Goal: Information Seeking & Learning: Learn about a topic

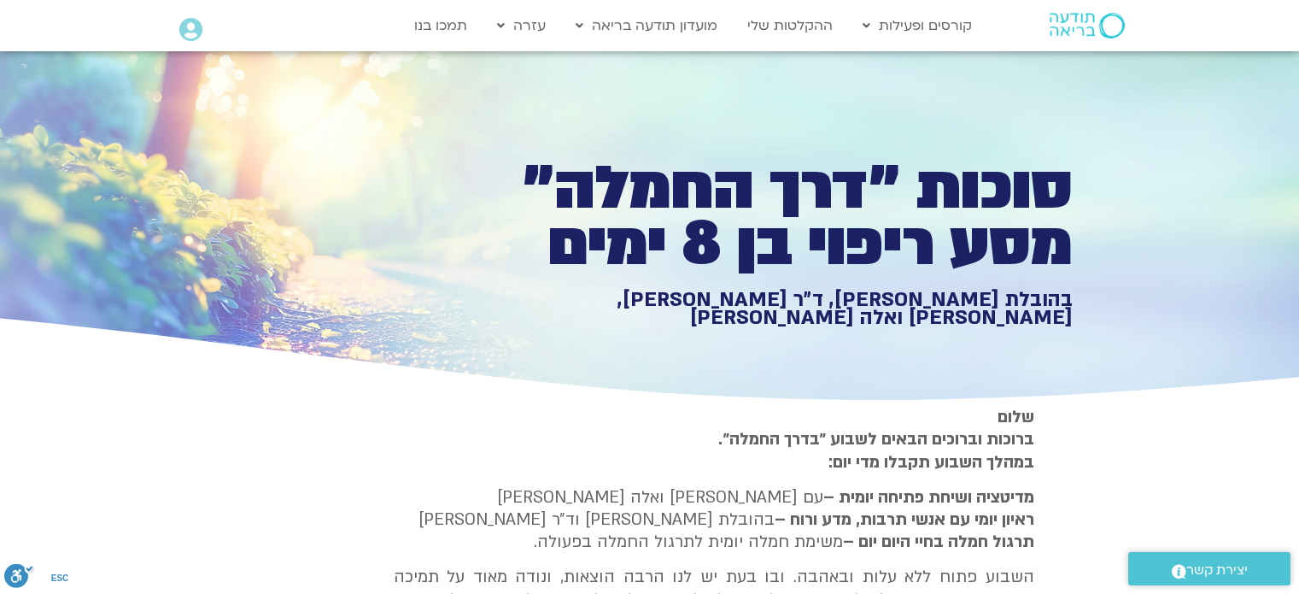
type input "1139.36"
type input "1377.76"
type input "3320.68"
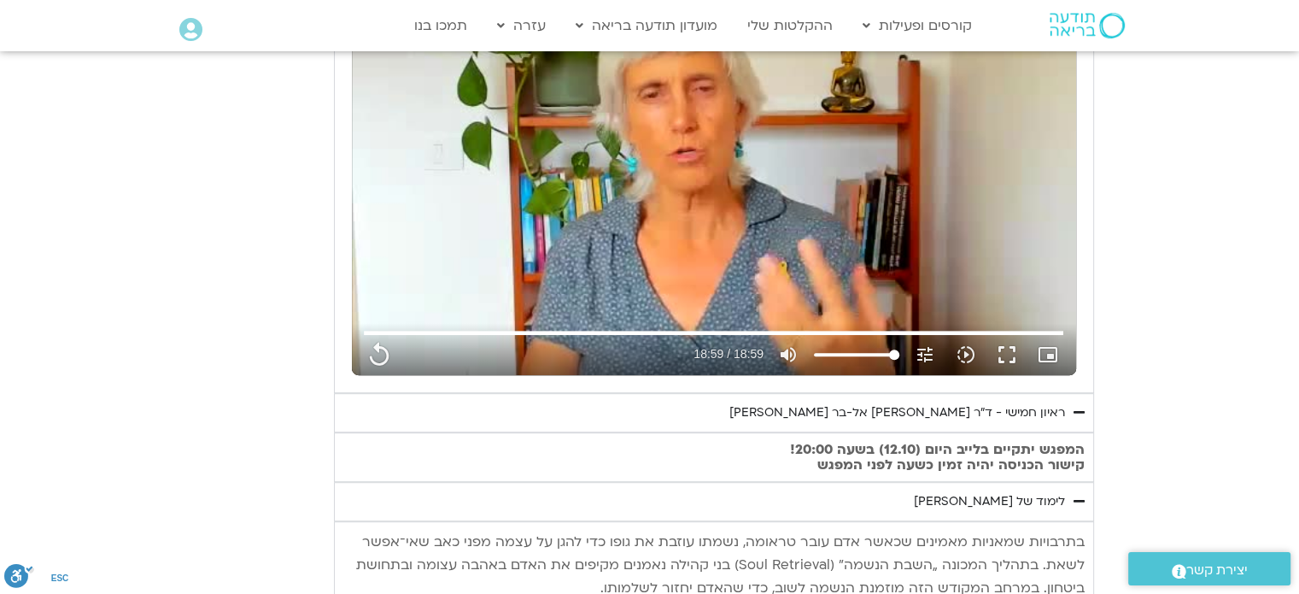
type input "1139.36"
type input "1377.76"
type input "3320.68"
type input "1139.36"
type input "1377.76"
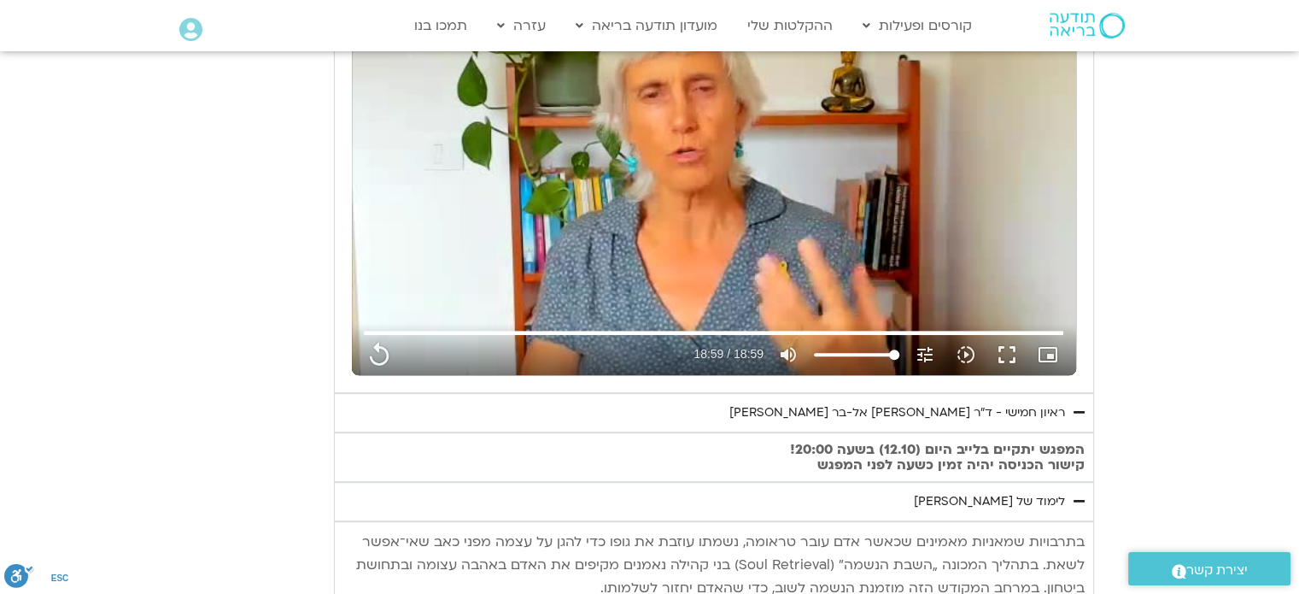
type input "3320.68"
type input "1139.36"
type input "1377.76"
type input "3320.68"
type input "1139.36"
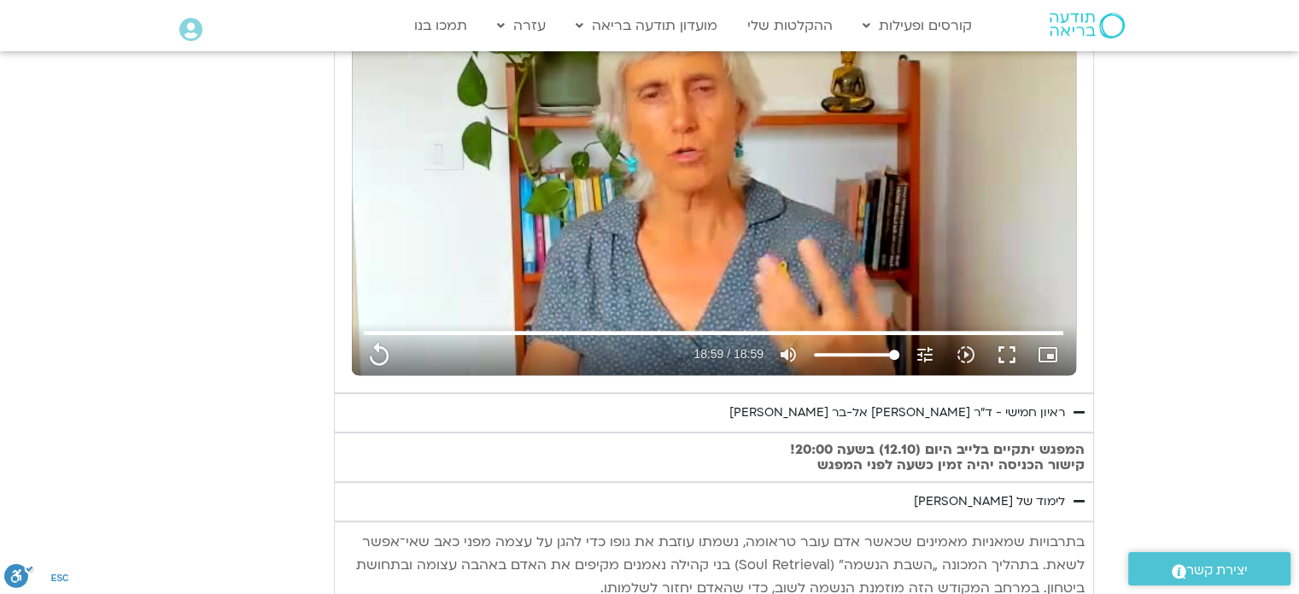
type input "1377.76"
type input "3320.68"
type input "1139.36"
type input "1377.76"
type input "3320.68"
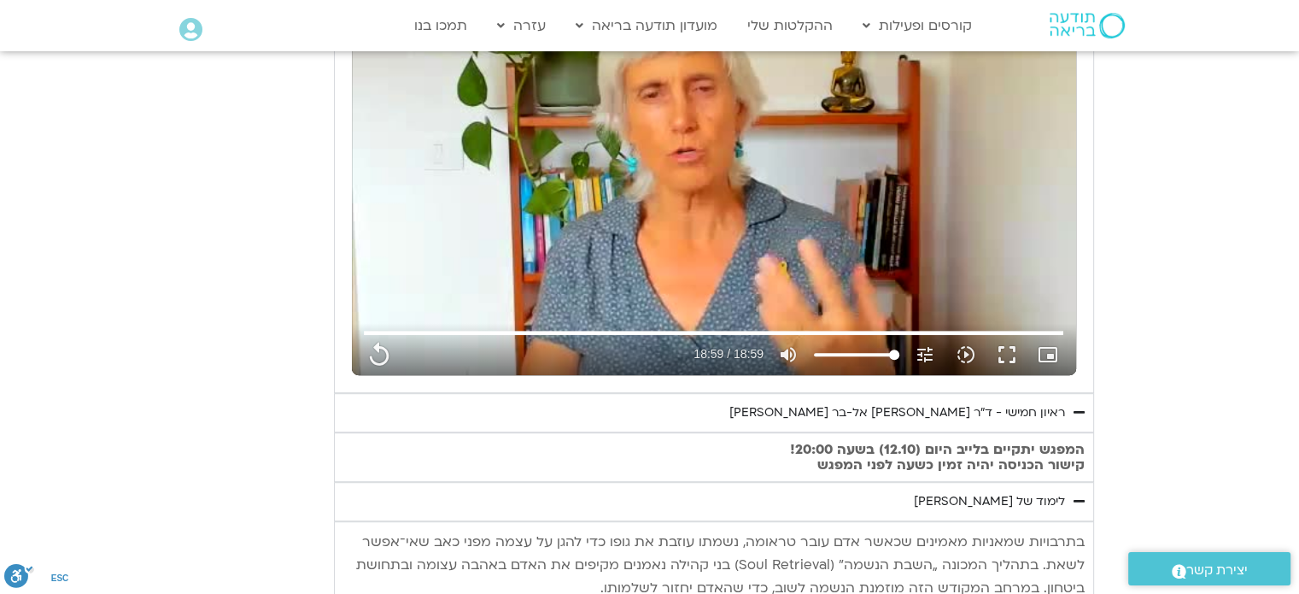
type input "1139.36"
type input "1377.76"
type input "3320.68"
type input "1139.36"
type input "1377.76"
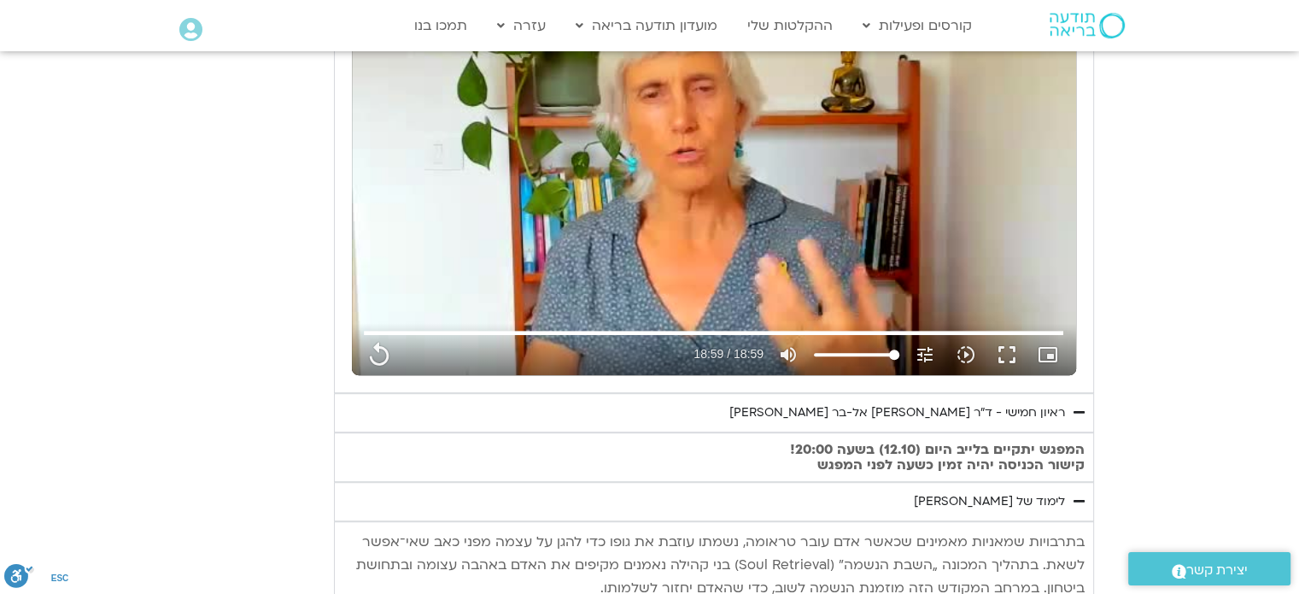
type input "3320.68"
type input "1139.36"
type input "1377.76"
type input "3320.68"
type input "1139.36"
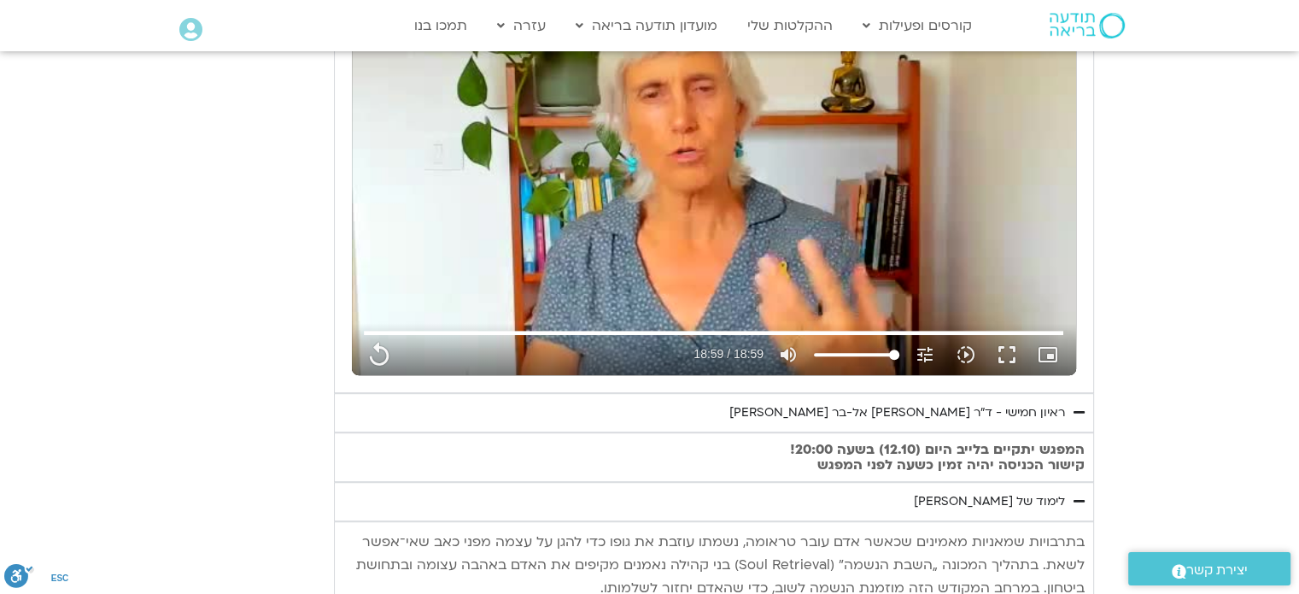
type input "1377.76"
type input "3320.68"
type input "1139.36"
type input "1377.76"
type input "3320.68"
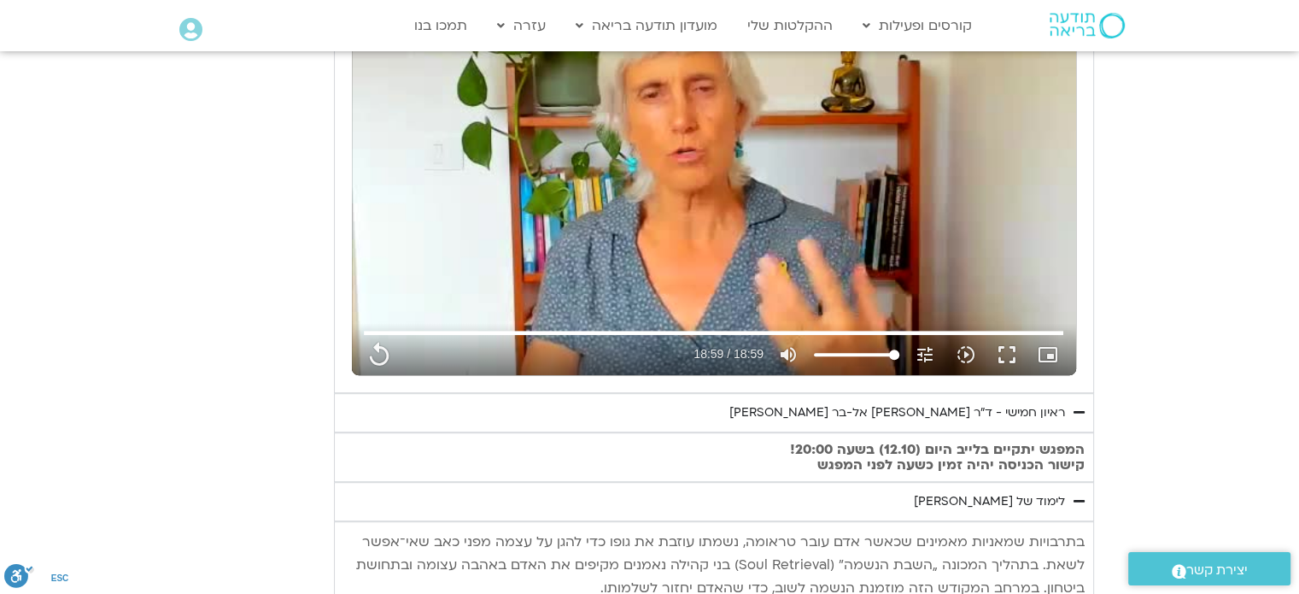
type input "1139.36"
type input "1377.76"
type input "3320.68"
type input "1139.36"
type input "1377.76"
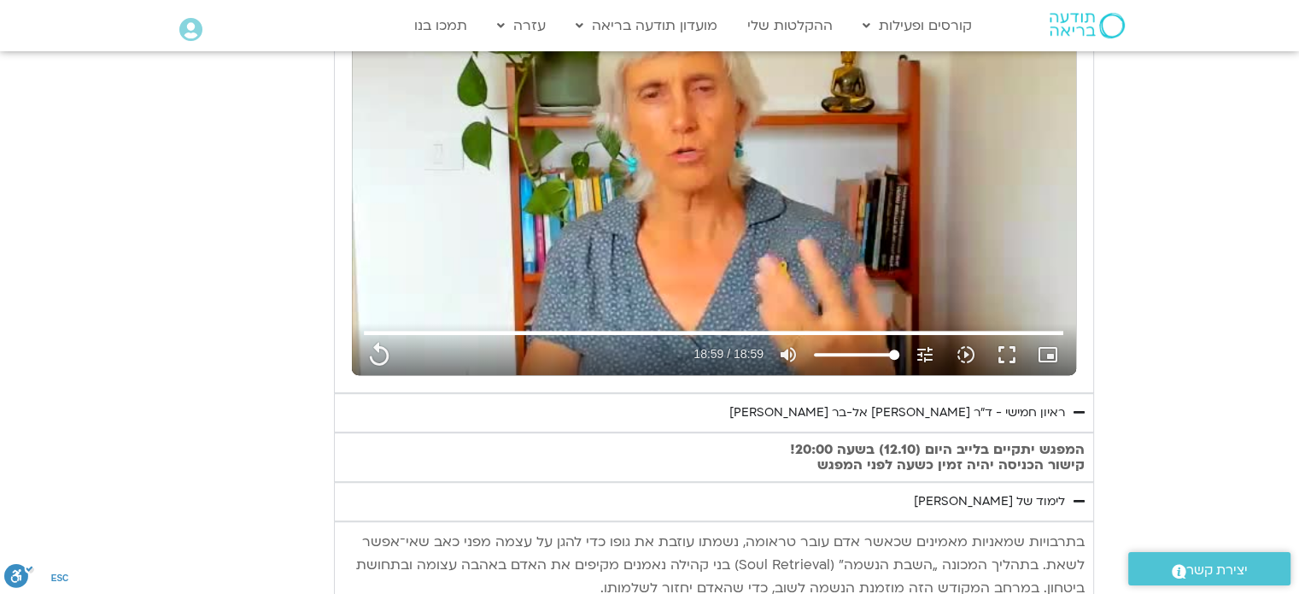
type input "3320.68"
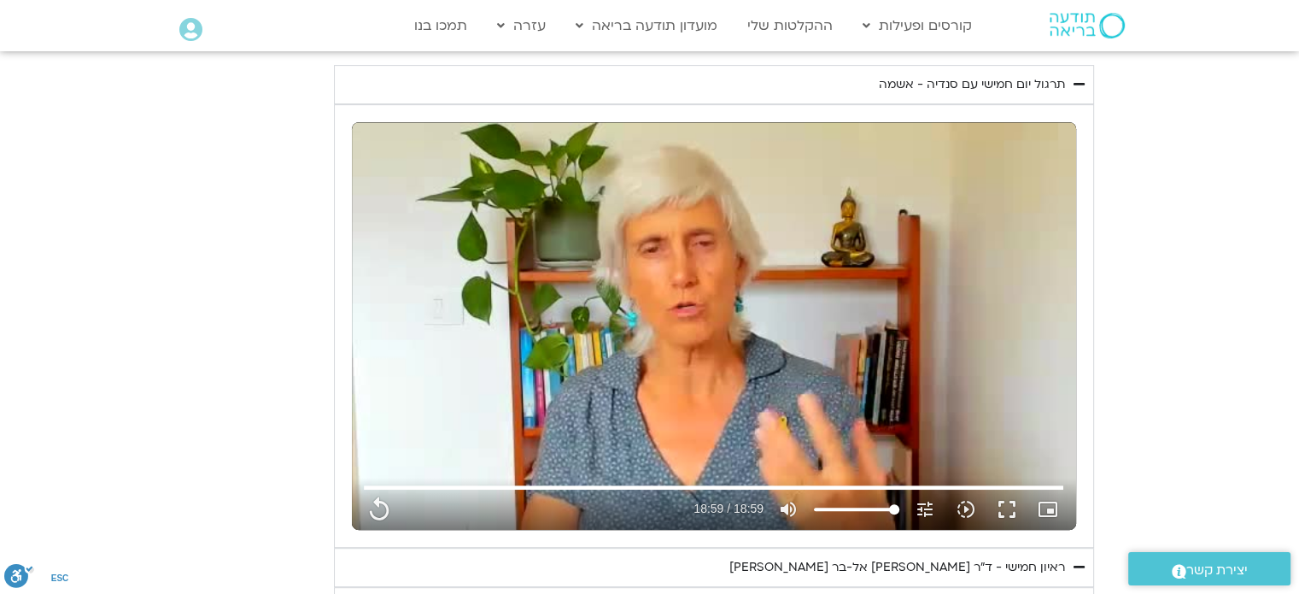
type input "1139.36"
type input "1377.76"
type input "3320.68"
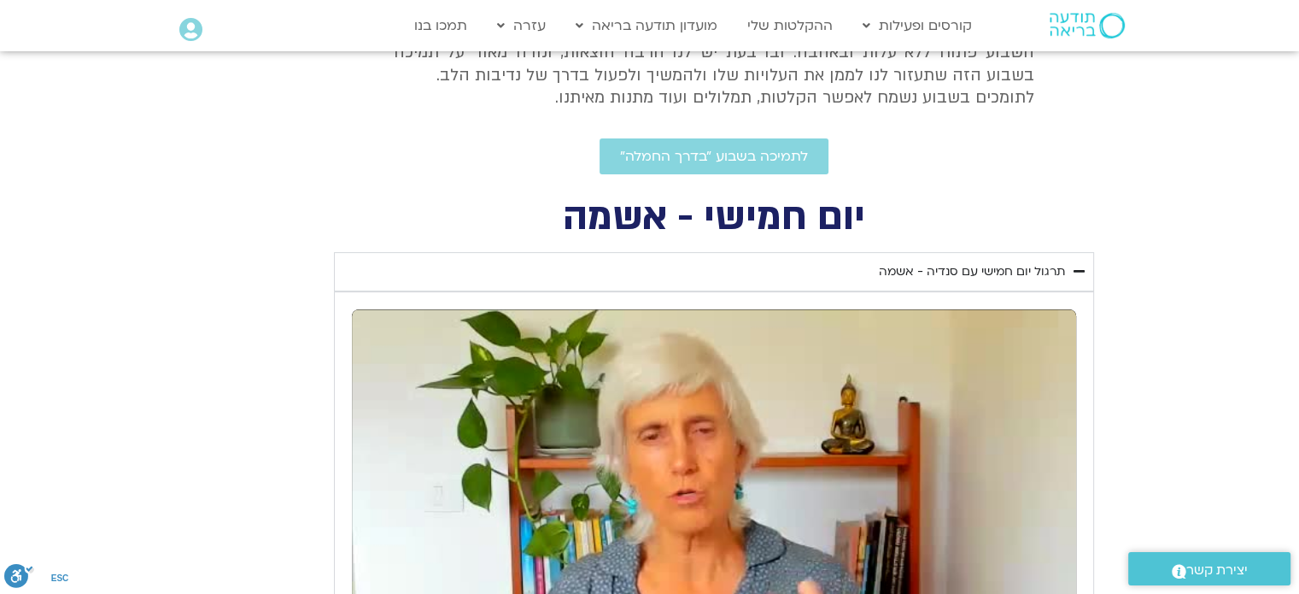
type input "1139.36"
type input "1377.76"
type input "3320.68"
type input "1139.36"
type input "1377.76"
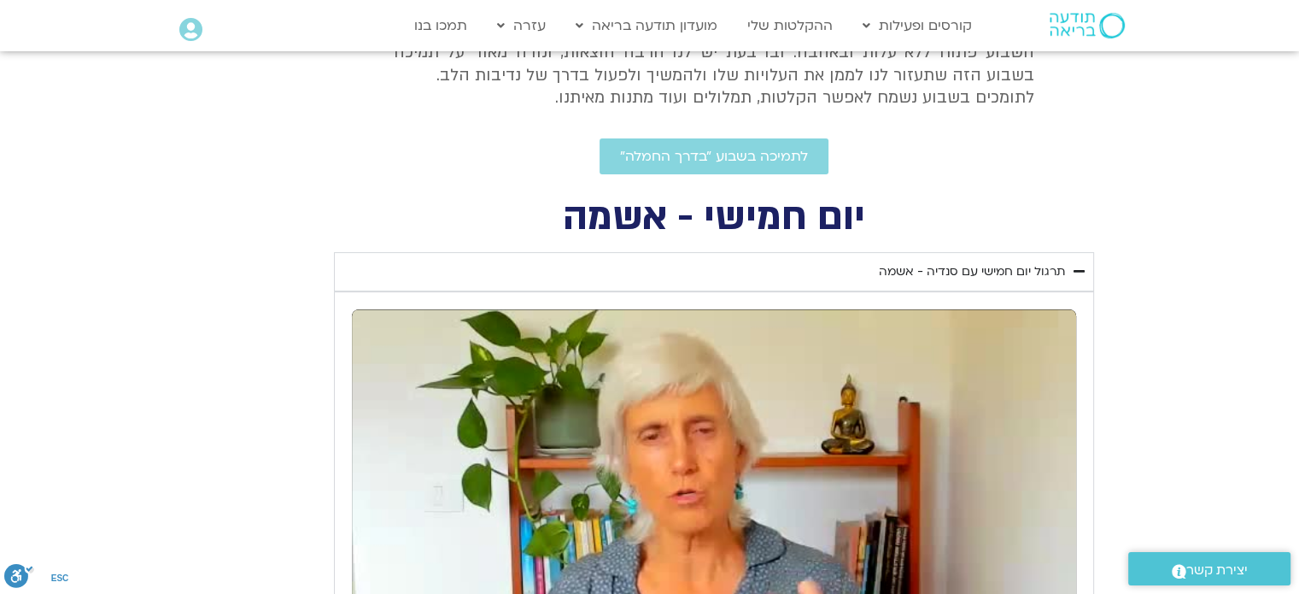
type input "3320.68"
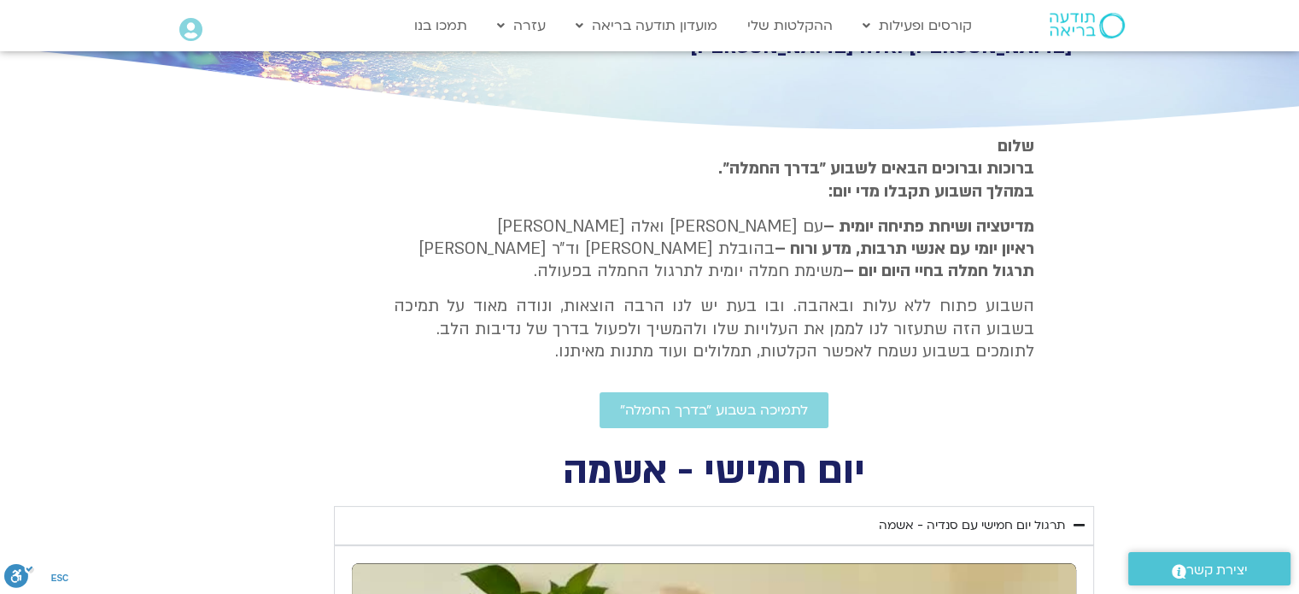
type input "1139.36"
type input "1377.76"
type input "3320.68"
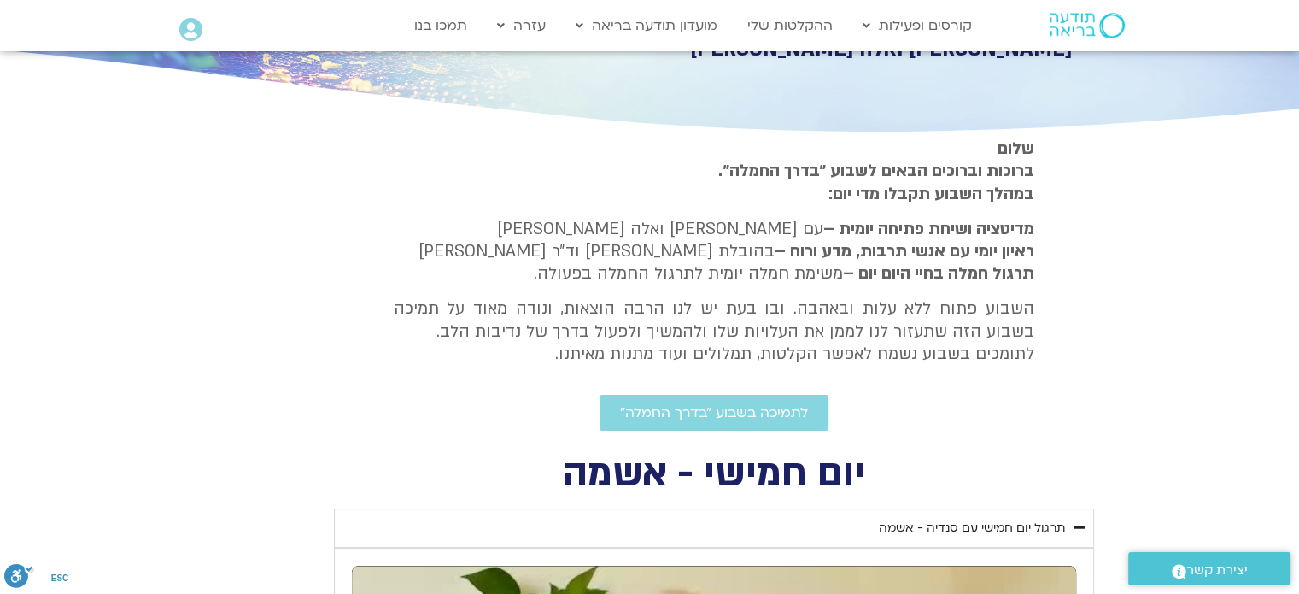
type input "1139.36"
type input "1377.76"
type input "3320.68"
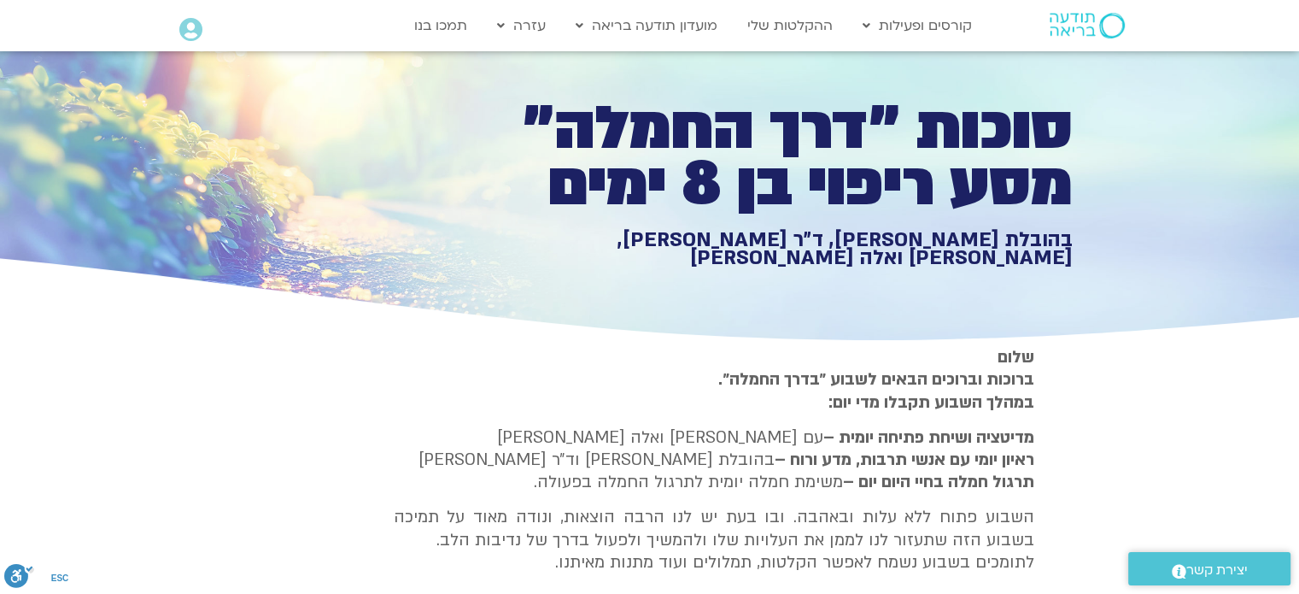
type input "1139.36"
type input "1377.76"
type input "3320.68"
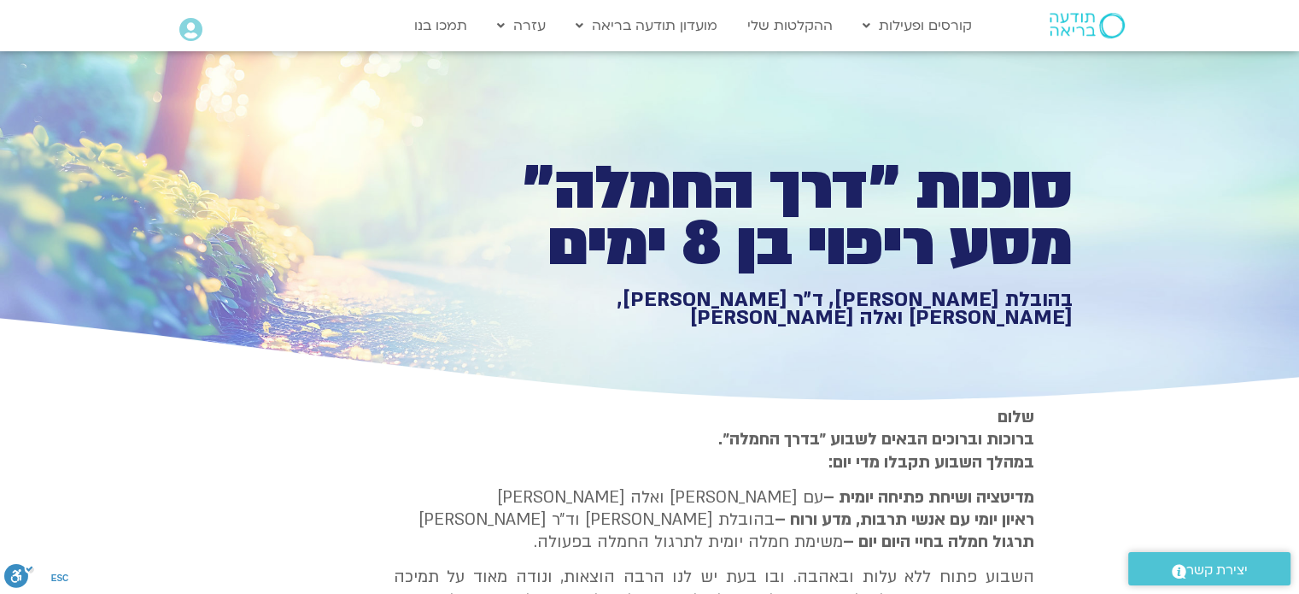
type input "1139.36"
type input "1377.76"
type input "3320.68"
type input "1139.36"
type input "1377.76"
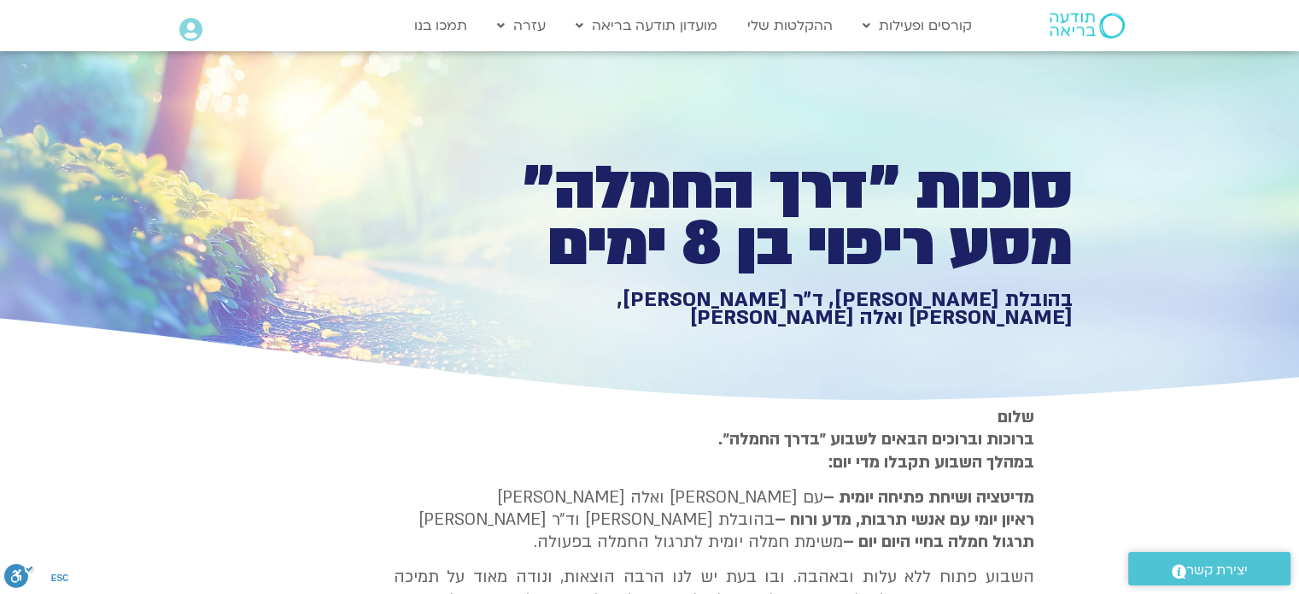
type input "3320.68"
type input "1139.36"
type input "1377.76"
type input "3320.68"
type input "1139.36"
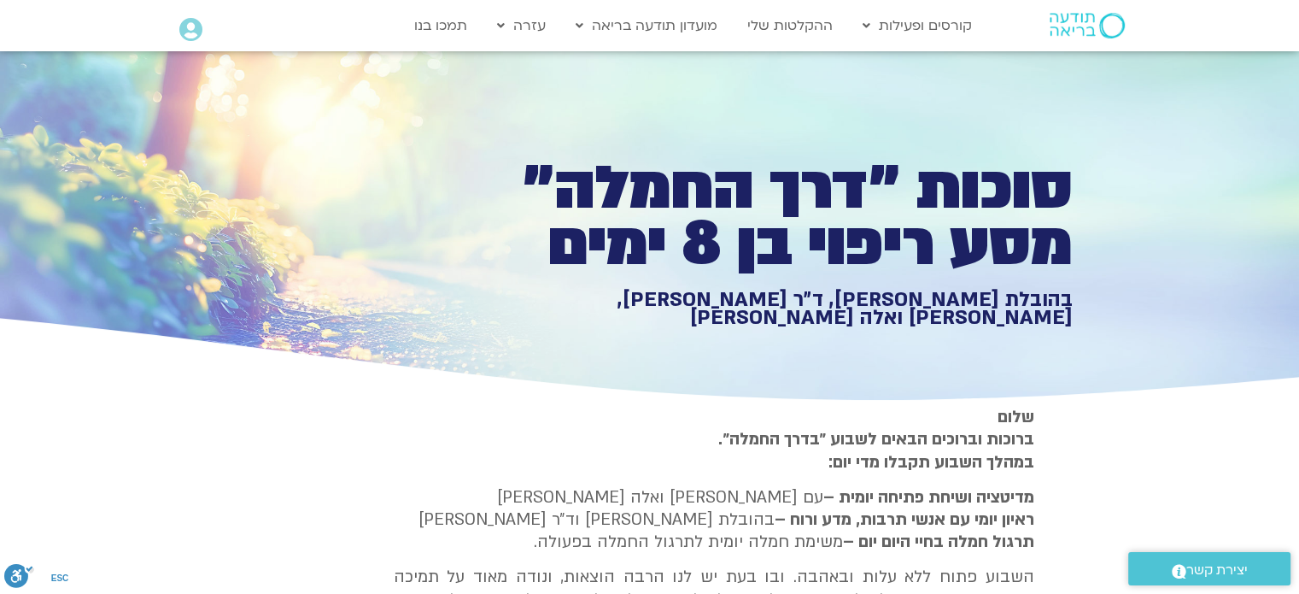
type input "1377.76"
type input "3320.68"
type input "1139.36"
type input "1377.76"
type input "3320.68"
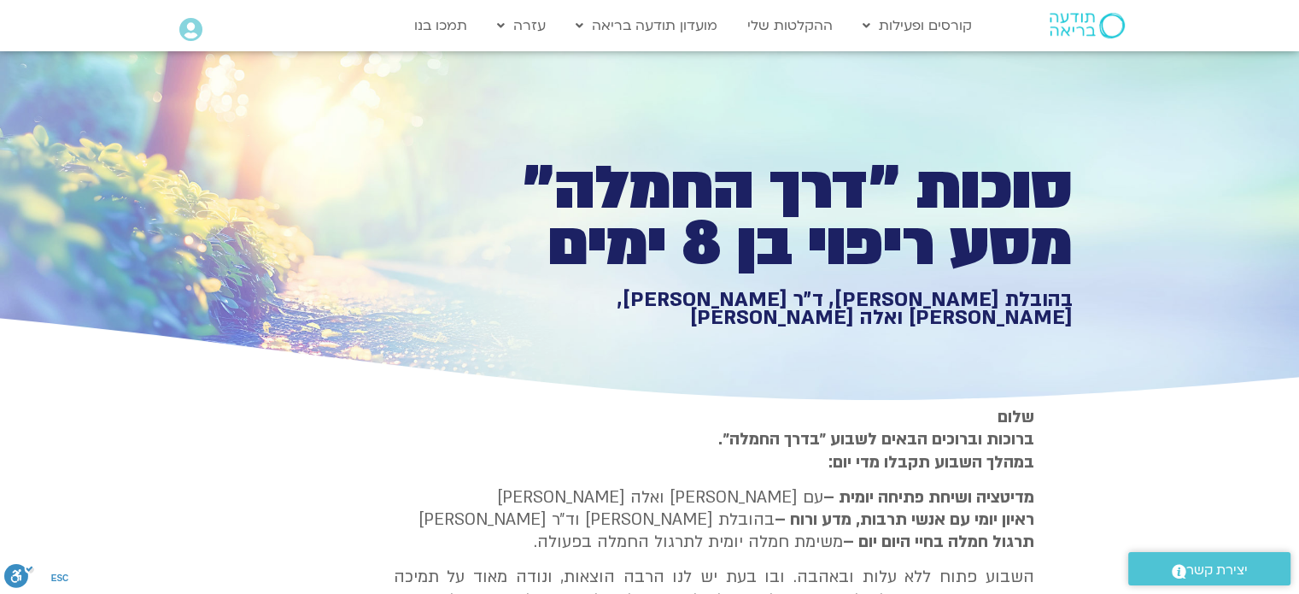
type input "1139.36"
type input "1377.76"
type input "3320.68"
type input "1139.36"
type input "1377.76"
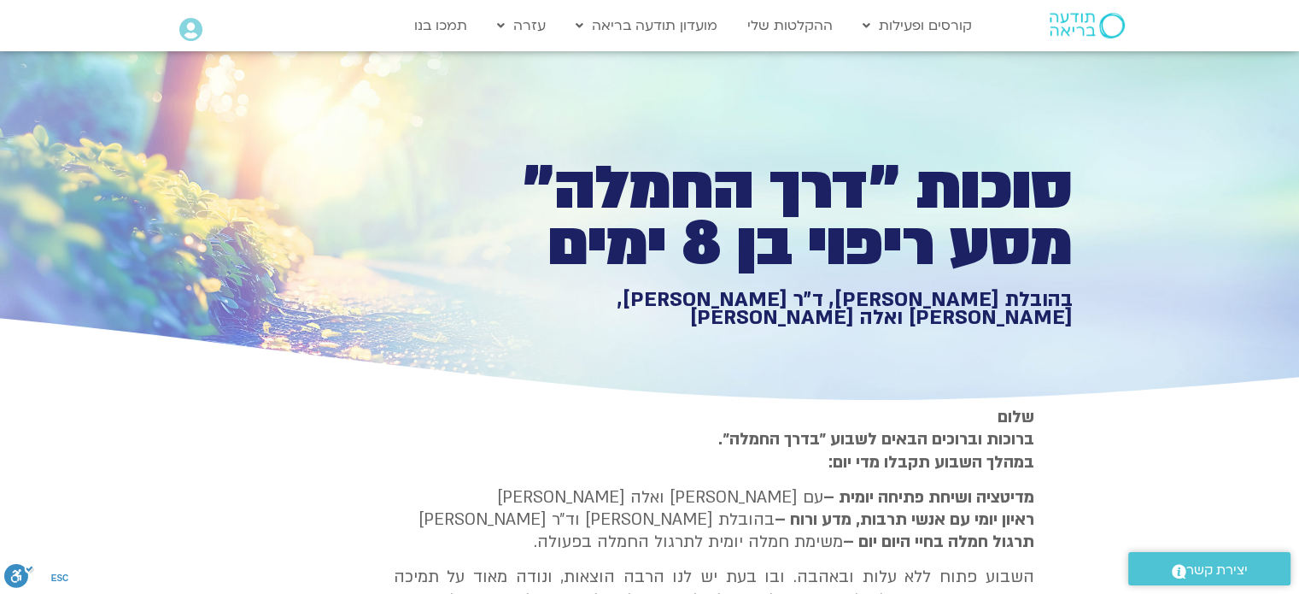
type input "3320.68"
type input "1139.36"
type input "1377.76"
type input "3320.68"
type input "1139.36"
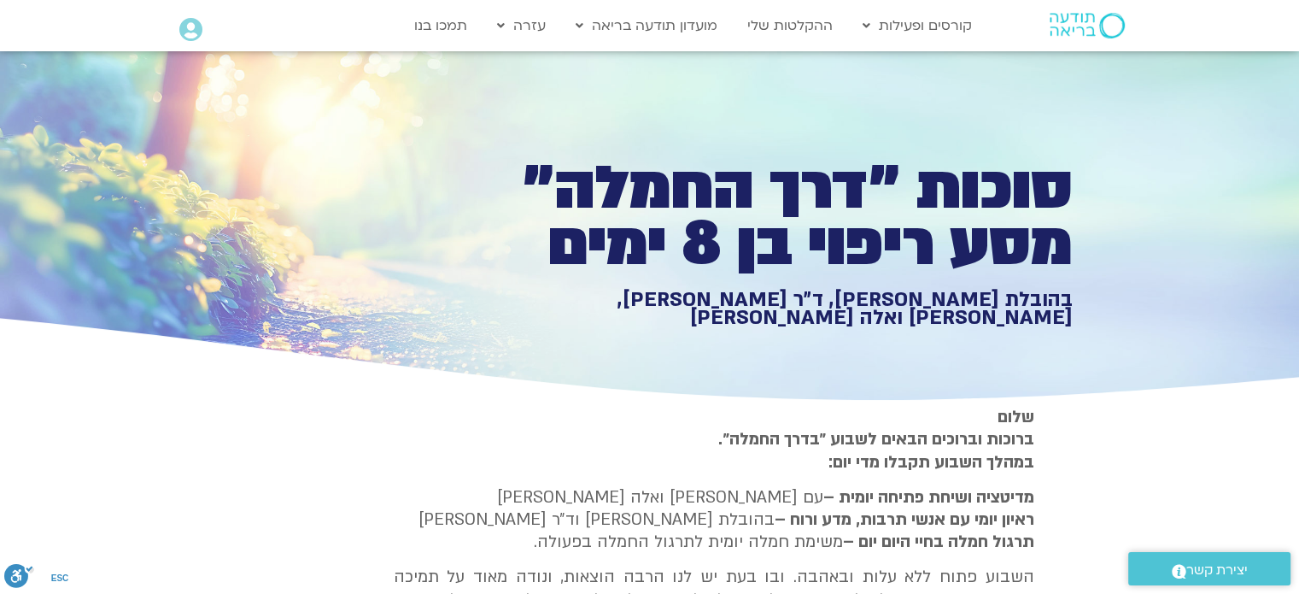
type input "1377.76"
type input "3320.68"
type input "1139.36"
type input "1377.76"
type input "3320.68"
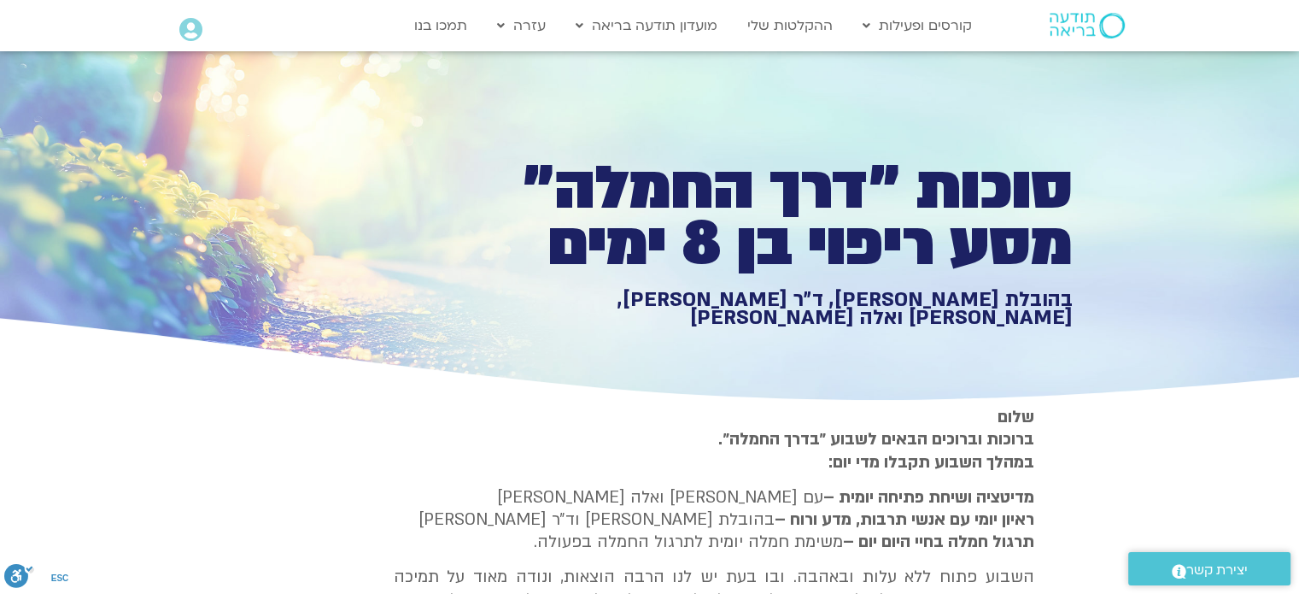
type input "1139.36"
type input "1377.76"
type input "3320.68"
type input "1139.36"
type input "1377.76"
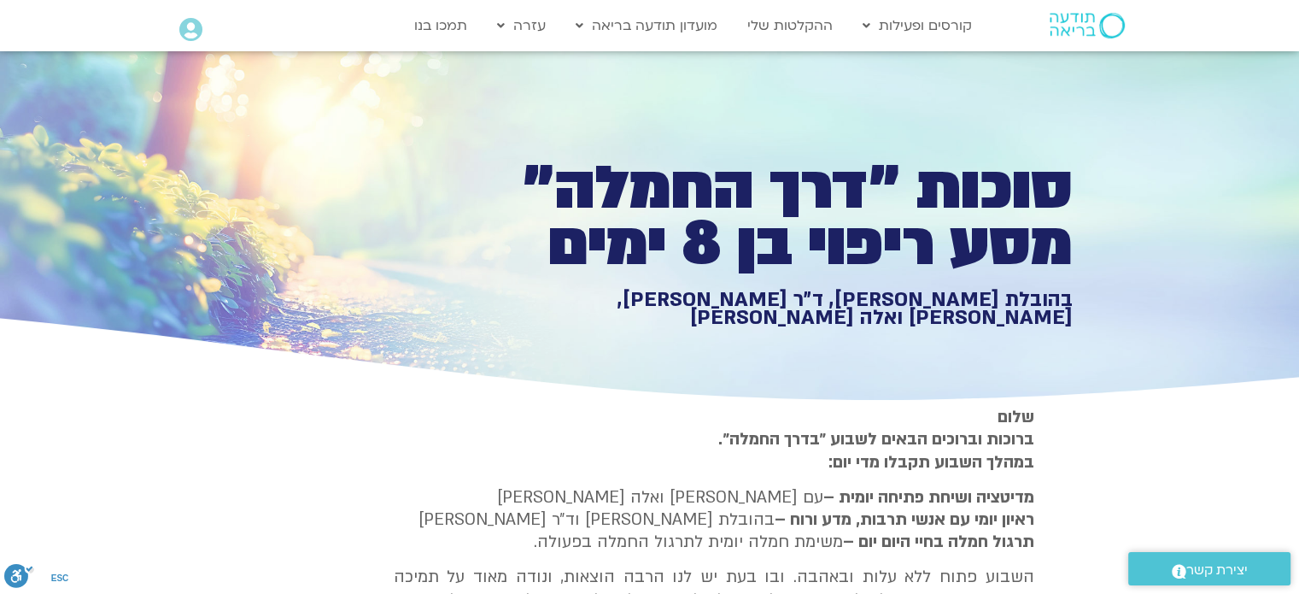
type input "3320.68"
type input "1139.36"
type input "1377.76"
type input "3320.68"
type input "1139.36"
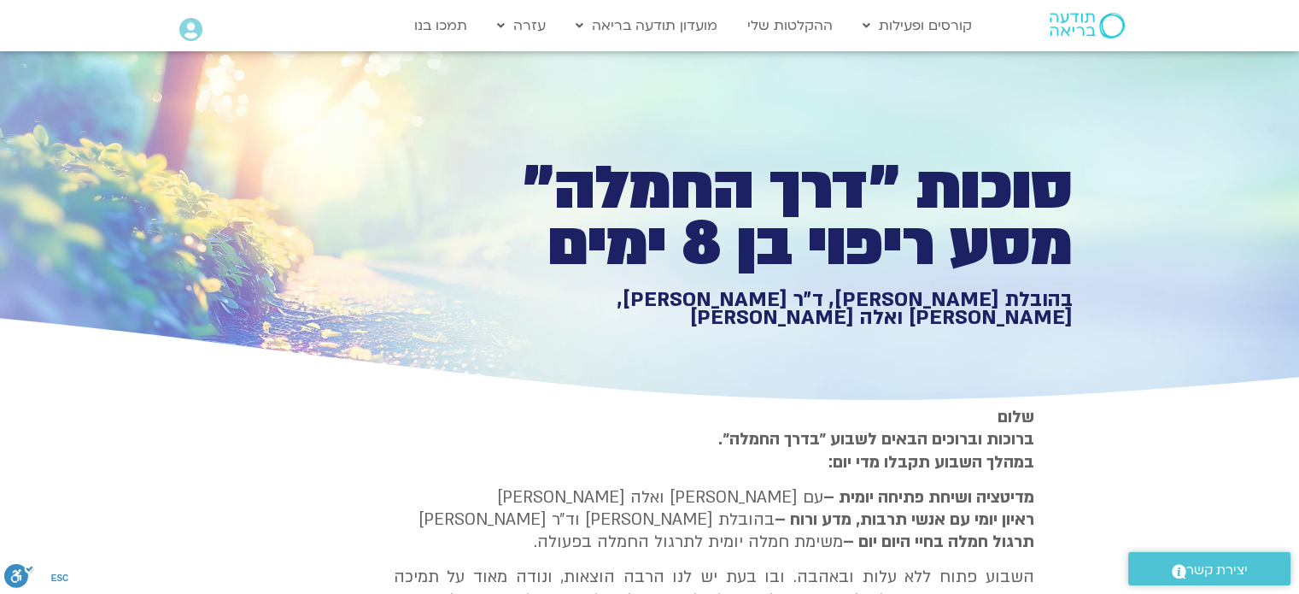
type input "1377.76"
type input "3320.68"
type input "1139.36"
type input "1377.76"
type input "3320.68"
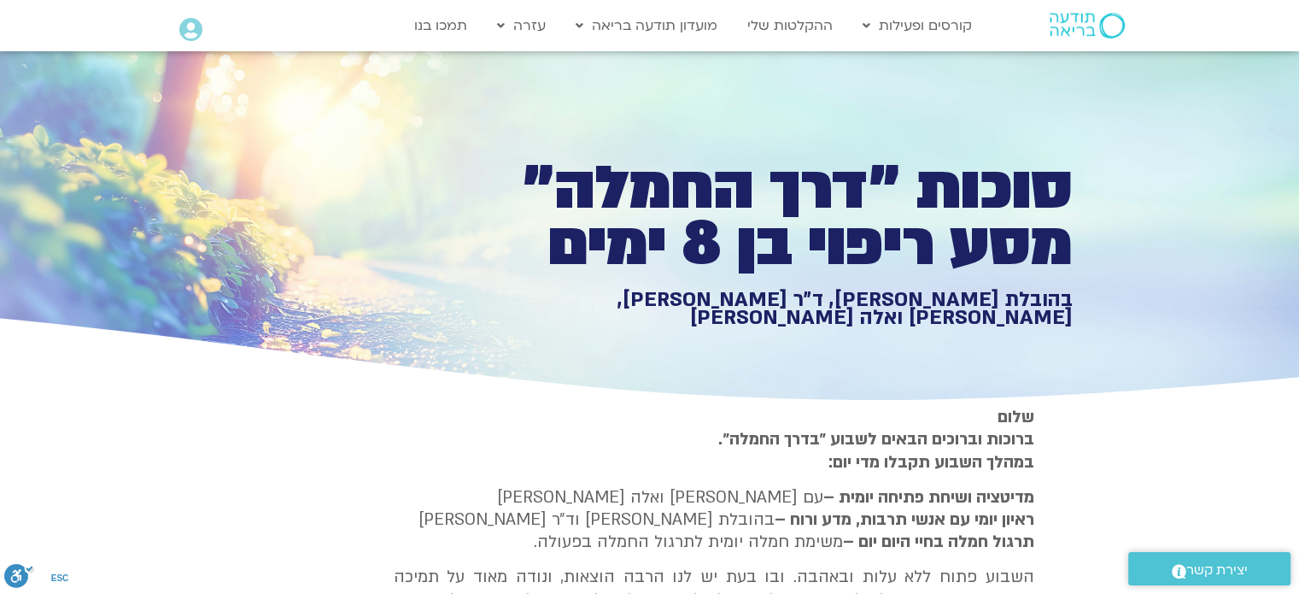
type input "1139.36"
type input "1377.76"
type input "3320.68"
type input "1139.36"
type input "1377.76"
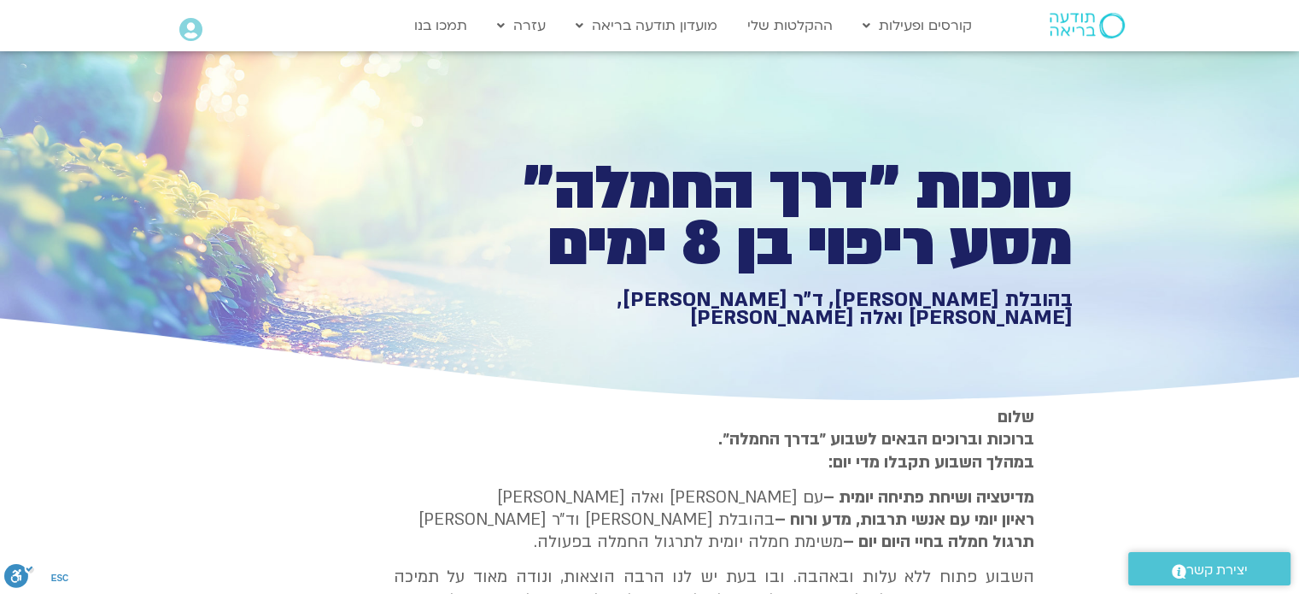
type input "3320.68"
type input "1139.36"
type input "1377.76"
type input "3320.68"
type input "1139.36"
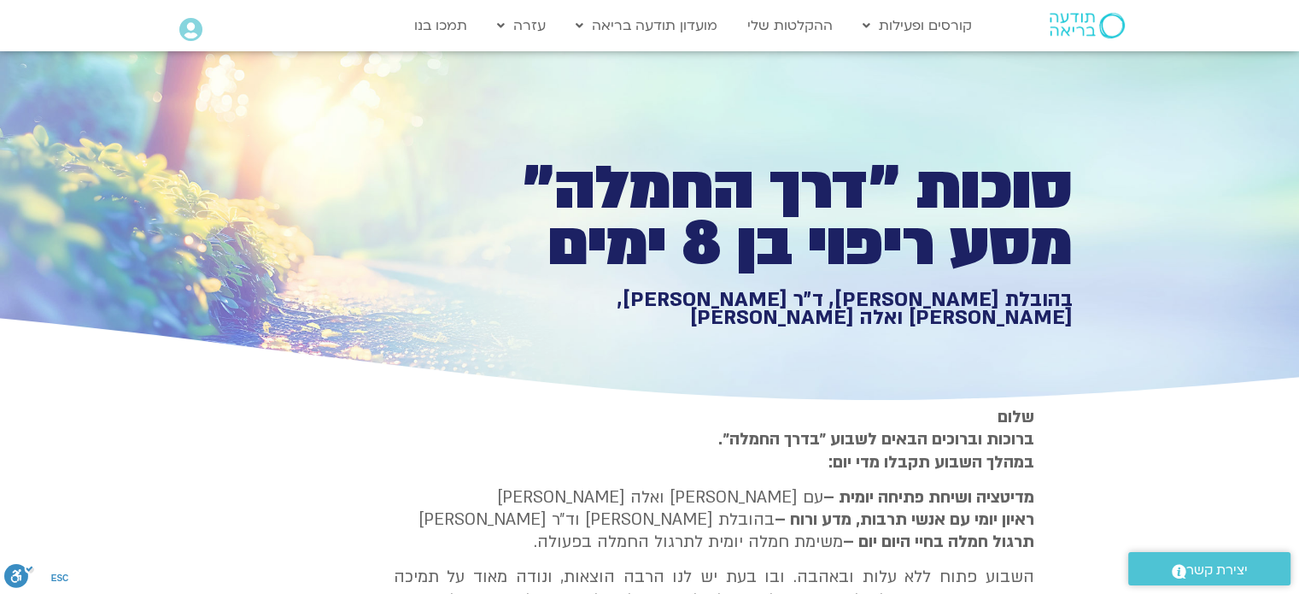
type input "1377.76"
type input "3320.68"
type input "1139.36"
type input "1377.76"
type input "3320.68"
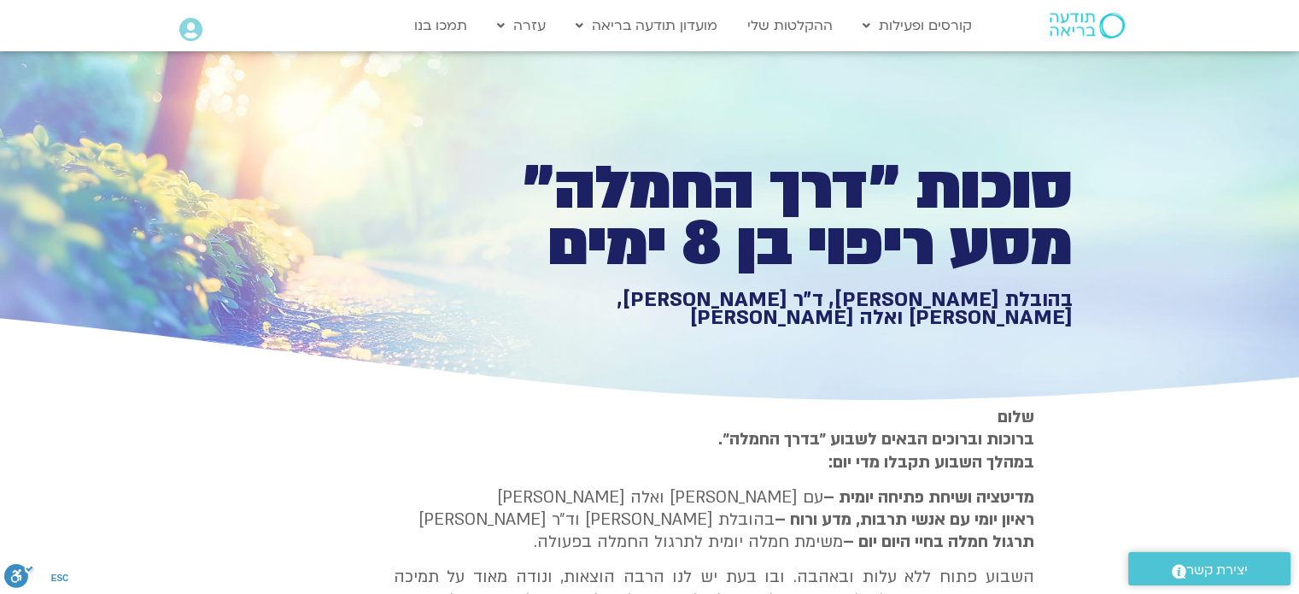
type input "1139.36"
type input "1377.76"
type input "3320.68"
type input "1139.36"
type input "1377.76"
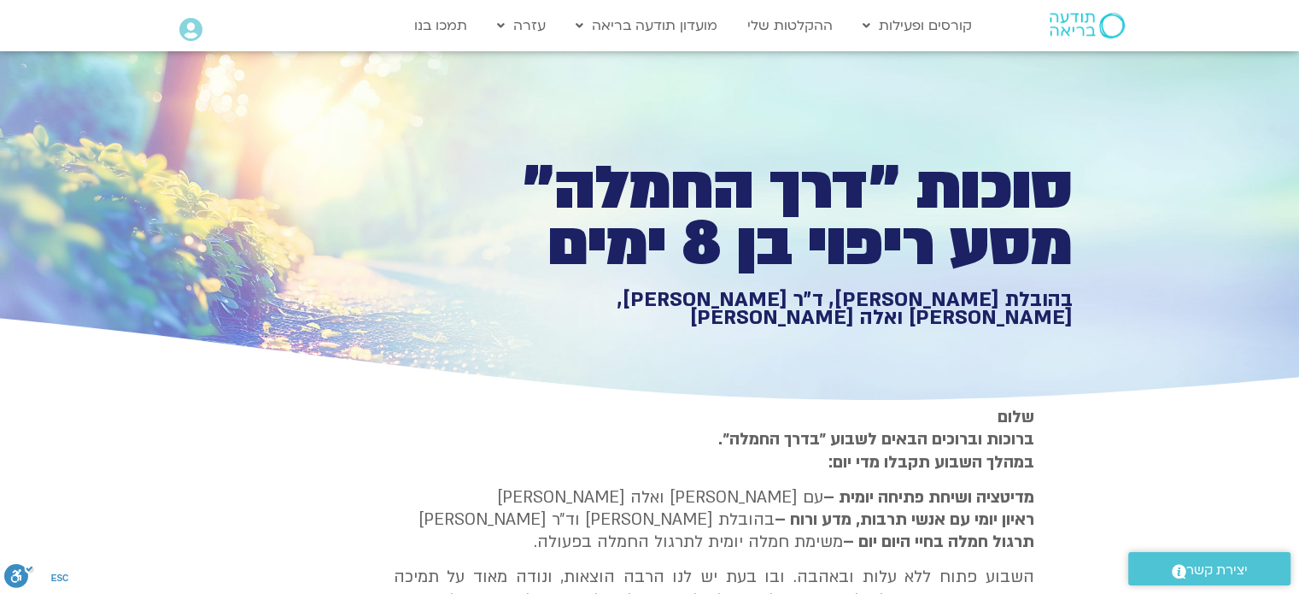
type input "3320.68"
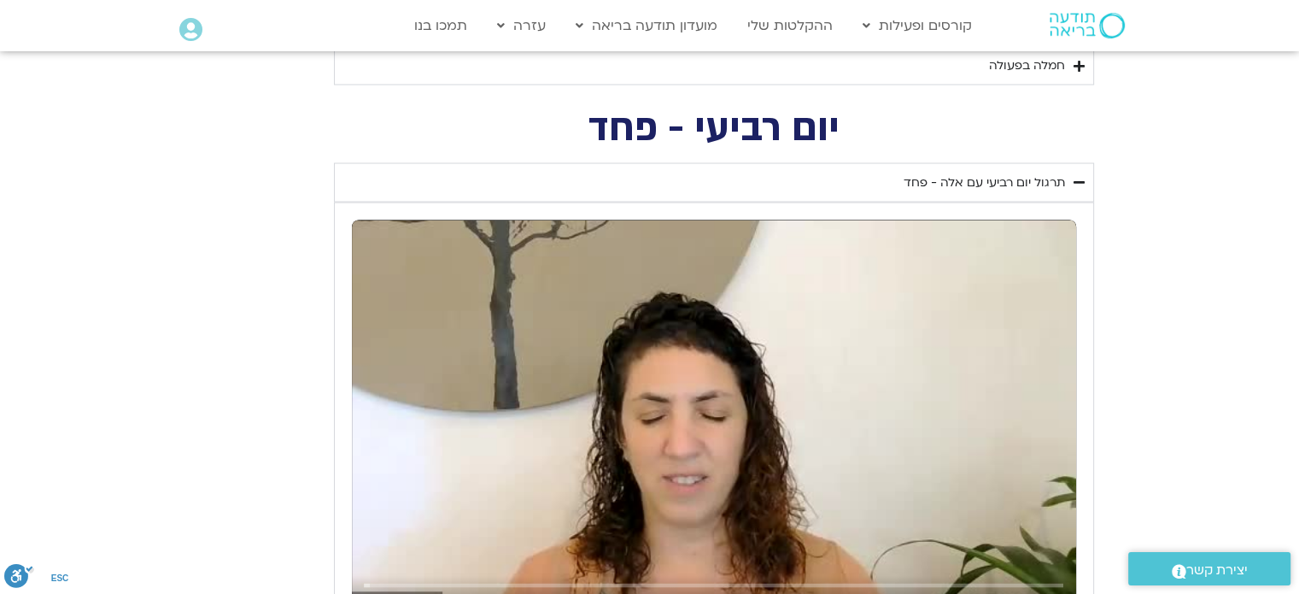
scroll to position [3075, 0]
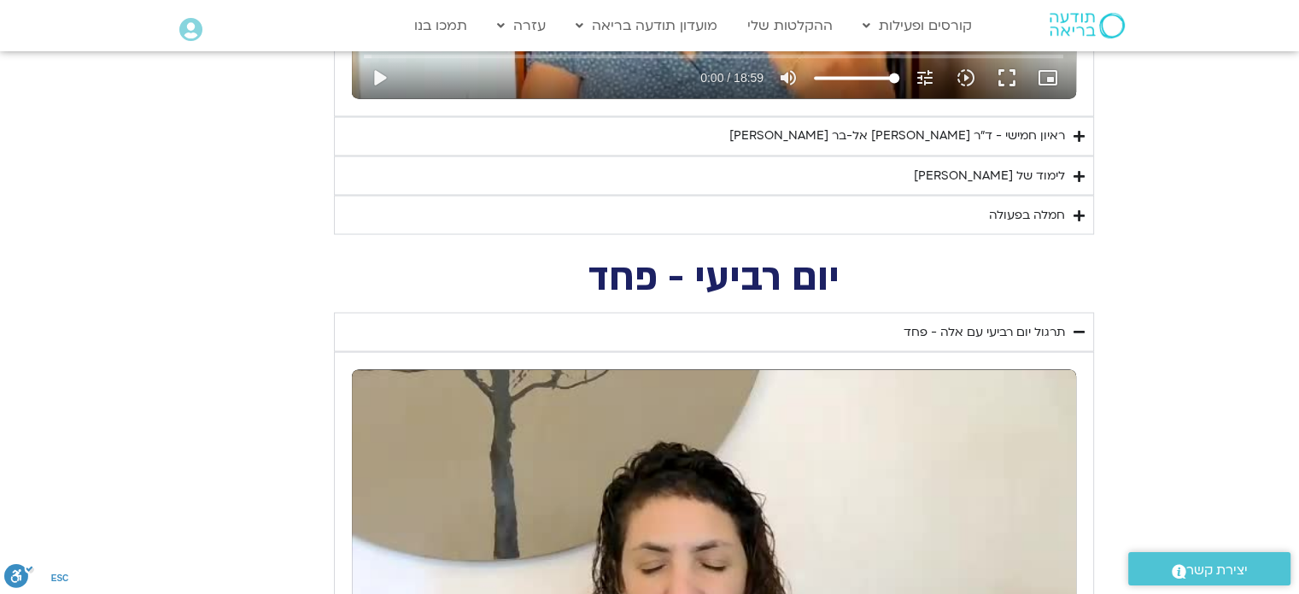
click at [1035, 170] on div "לימוד של [PERSON_NAME]" at bounding box center [989, 175] width 151 height 21
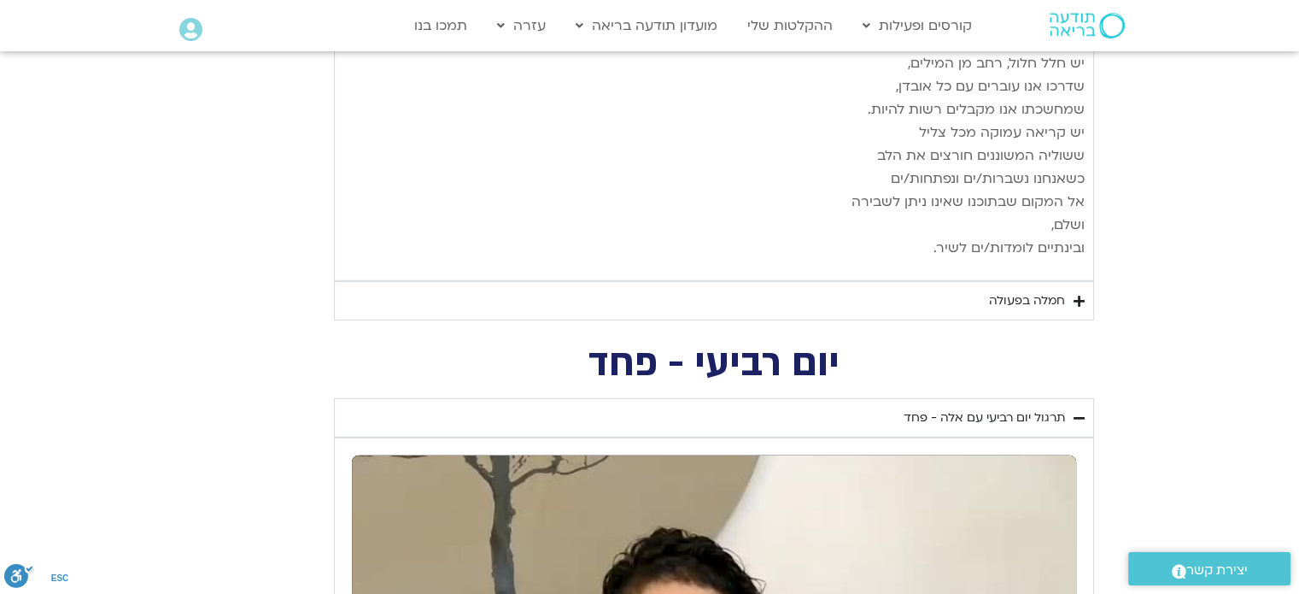
scroll to position [4698, 0]
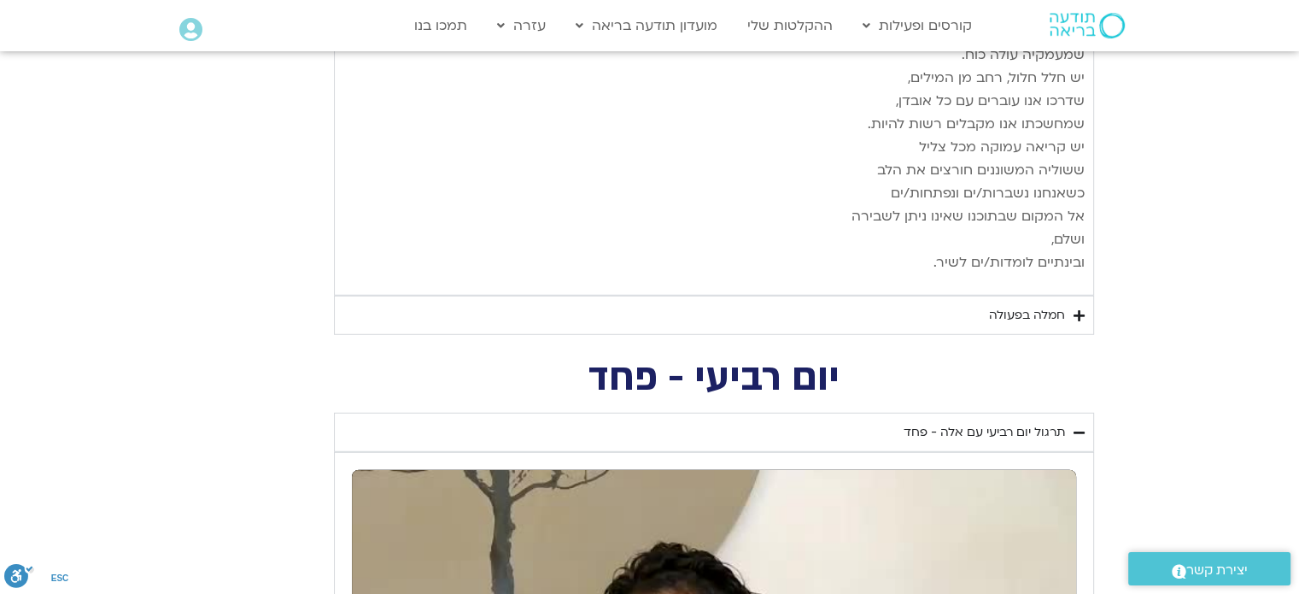
click at [1041, 305] on div "חמלה בפעולה" at bounding box center [1027, 315] width 76 height 21
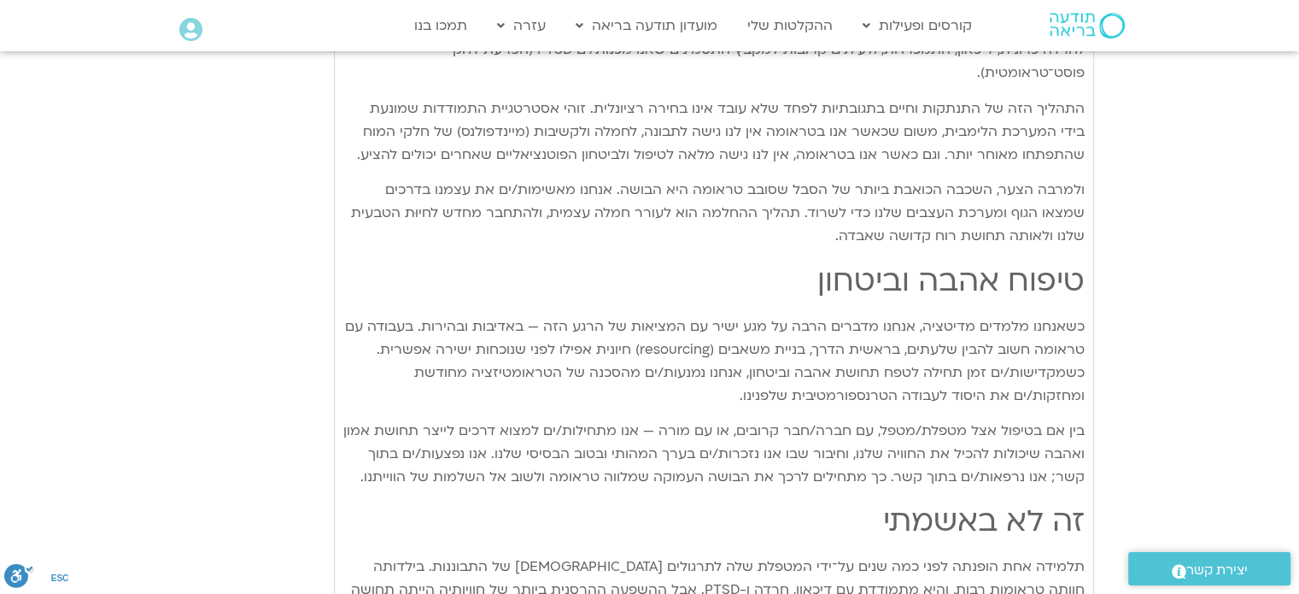
scroll to position [3447, 0]
click at [1172, 334] on section "יום חמישי - אשמה תרגול יום חמישי עם סנדיה - אשמה נא להזין כתובת אימייל כדי לצפו…" at bounding box center [649, 466] width 1299 height 2512
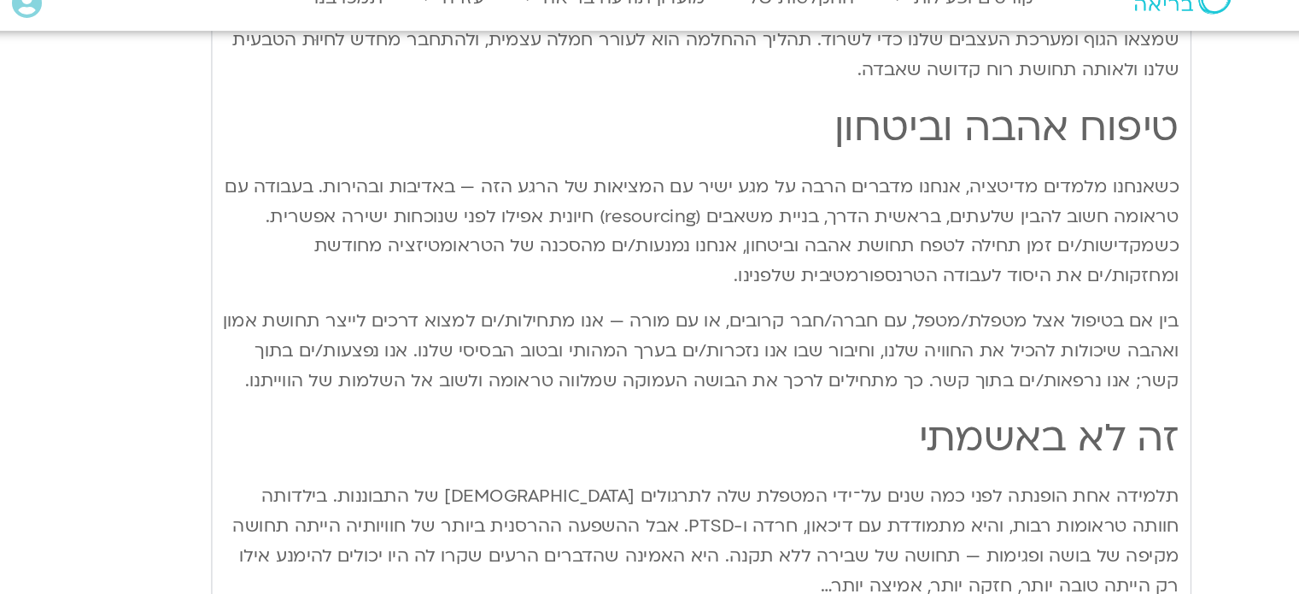
scroll to position [3601, 0]
click at [1121, 321] on section "יום חמישי - אשמה תרגול יום חמישי עם סנדיה - אשמה נא להזין כתובת אימייל כדי לצפו…" at bounding box center [649, 312] width 1299 height 2512
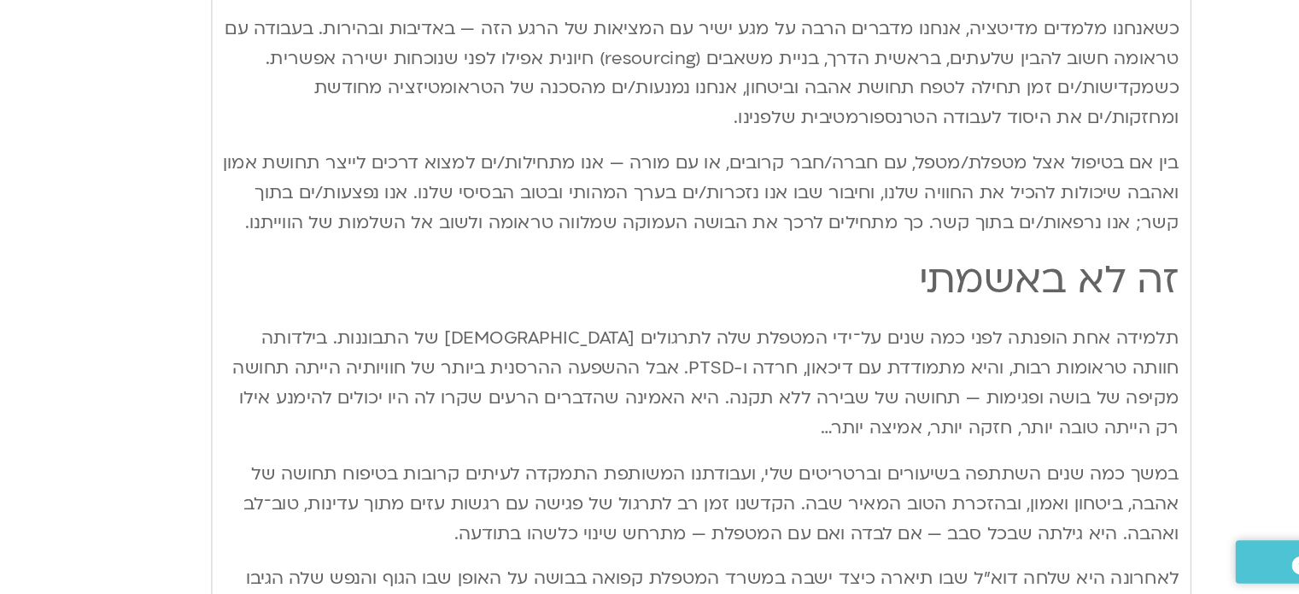
scroll to position [3621, 0]
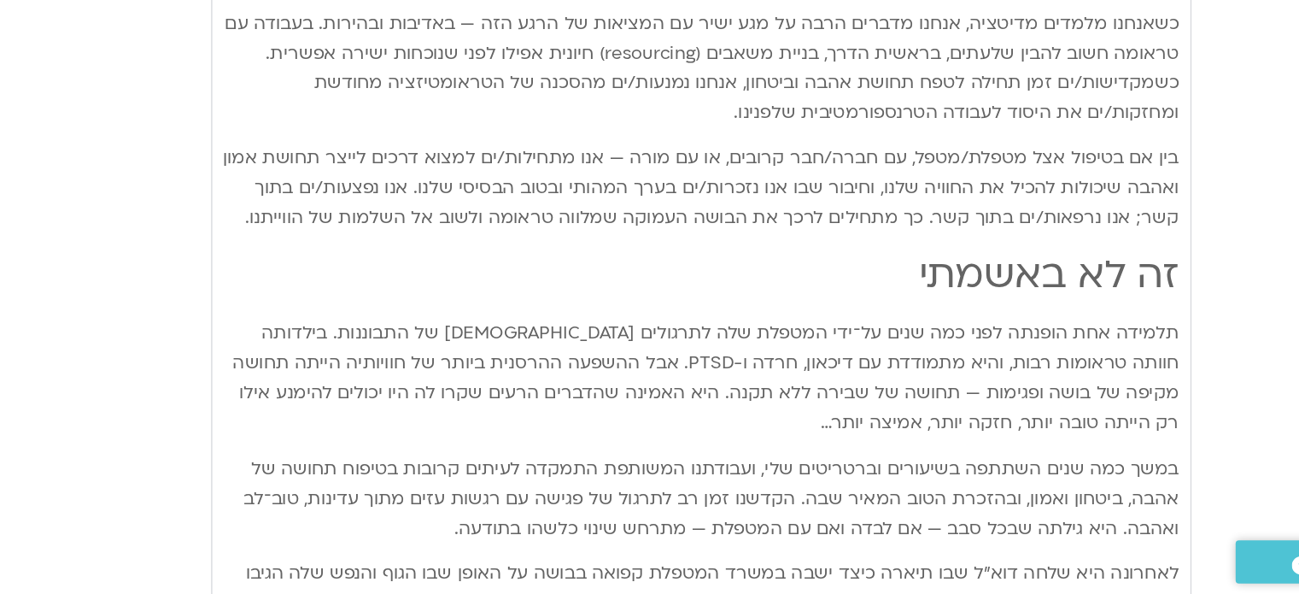
click at [1113, 402] on section "יום חמישי - אשמה תרגול יום חמישי עם סנדיה - אשמה נא להזין כתובת אימייל כדי לצפו…" at bounding box center [649, 292] width 1299 height 2512
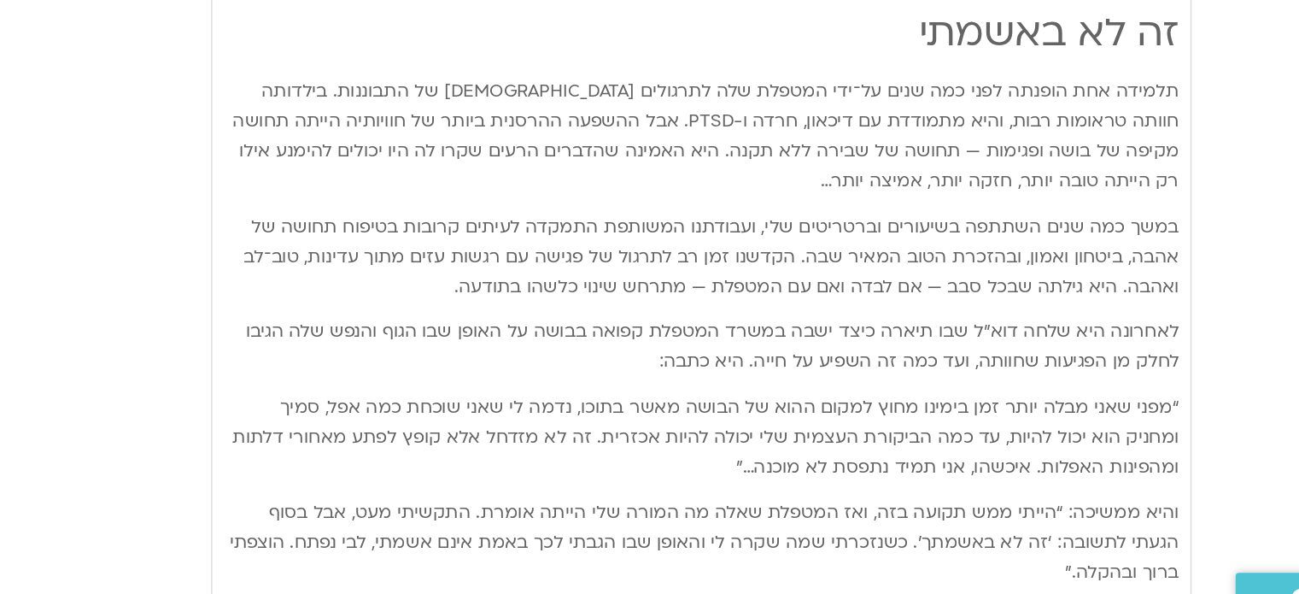
scroll to position [3834, 0]
